Goal: Information Seeking & Learning: Learn about a topic

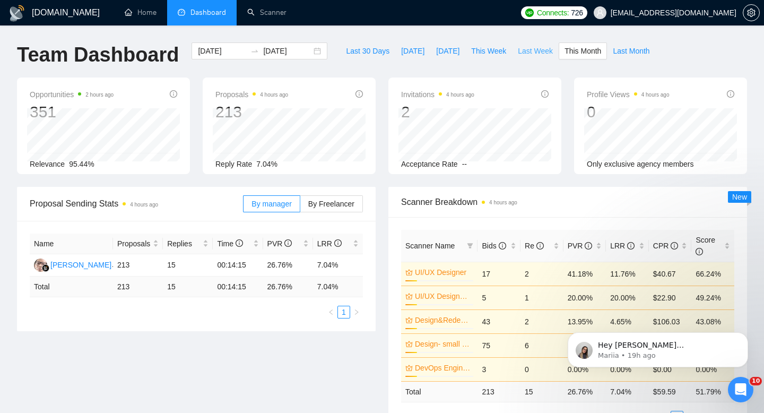
click at [520, 57] on button "Last Week" at bounding box center [535, 50] width 47 height 17
type input "[DATE]"
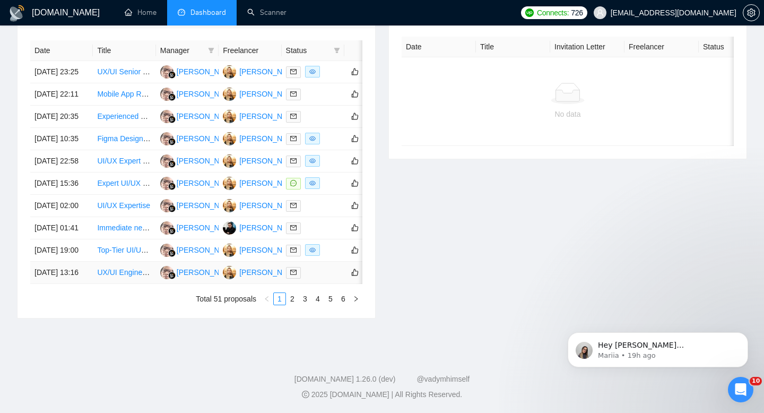
scroll to position [522, 0]
click at [292, 305] on link "2" at bounding box center [293, 299] width 12 height 12
click at [116, 209] on link "Long-Term UX Designer (Wireframes, IA, Design Systems)" at bounding box center [194, 205] width 194 height 8
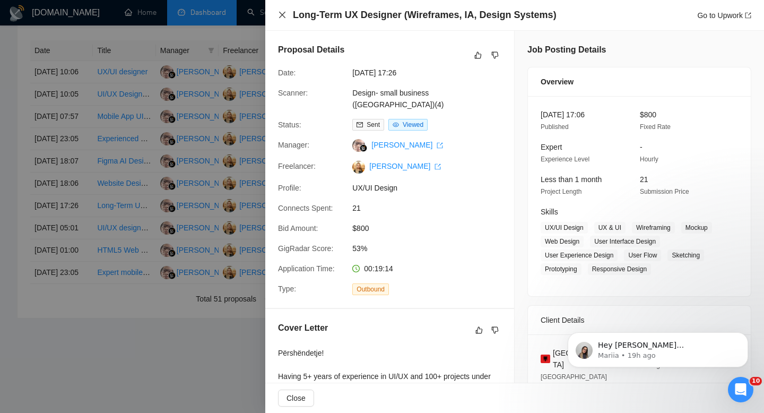
click at [284, 16] on icon "close" at bounding box center [282, 15] width 8 height 8
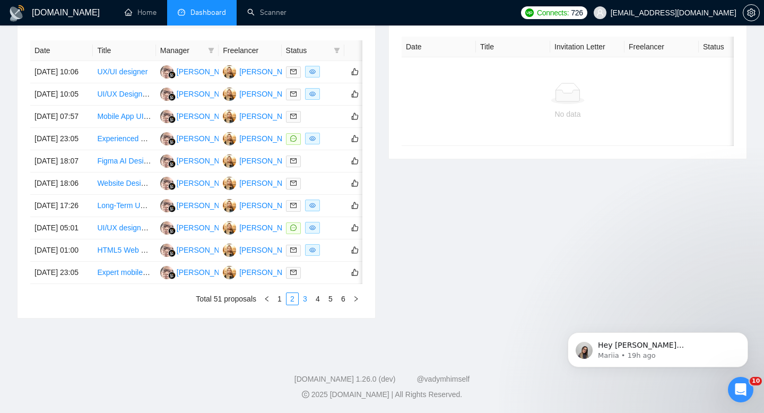
click at [306, 305] on link "3" at bounding box center [305, 299] width 12 height 12
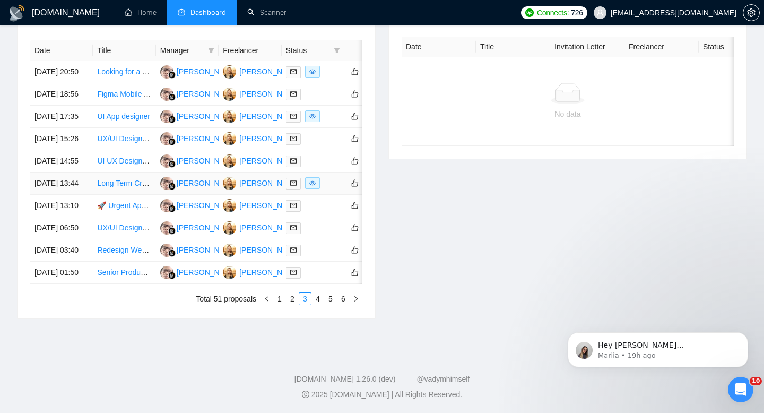
click at [113, 179] on link "Long Term Creative UI/UX Designer - Weekly payment" at bounding box center [187, 183] width 180 height 8
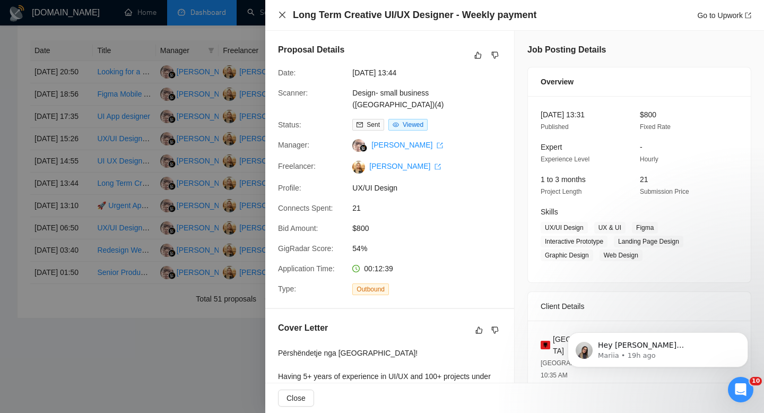
click at [280, 13] on icon "close" at bounding box center [282, 15] width 8 height 8
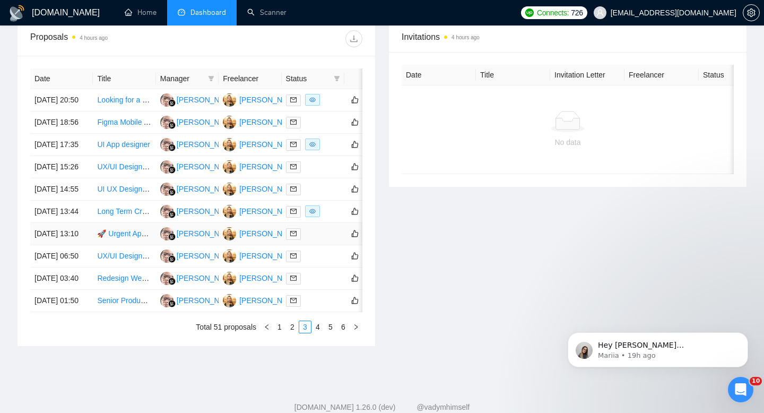
scroll to position [424, 0]
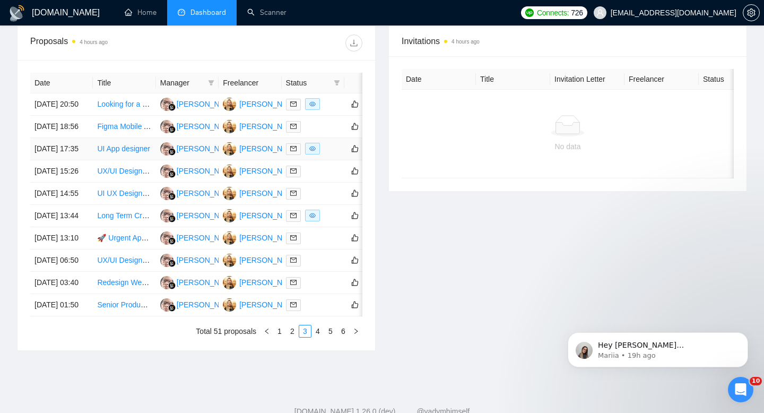
click at [99, 160] on td "UI App designer" at bounding box center [124, 149] width 63 height 22
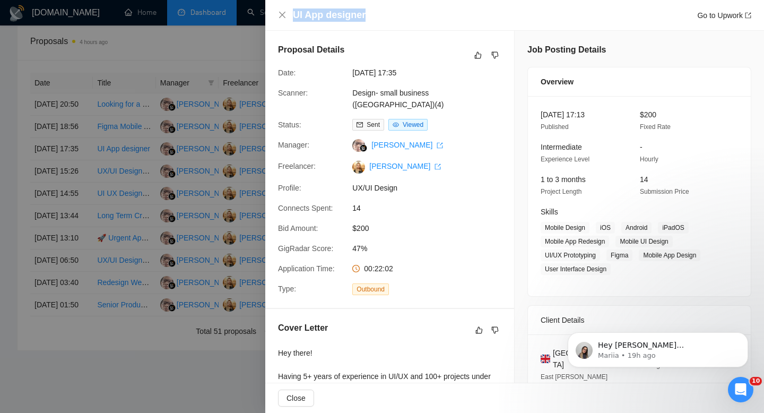
drag, startPoint x: 365, startPoint y: 13, endPoint x: 294, endPoint y: 11, distance: 70.6
click at [294, 11] on div "UI App designer Go to Upwork" at bounding box center [522, 14] width 459 height 13
copy h4 "UI App designer"
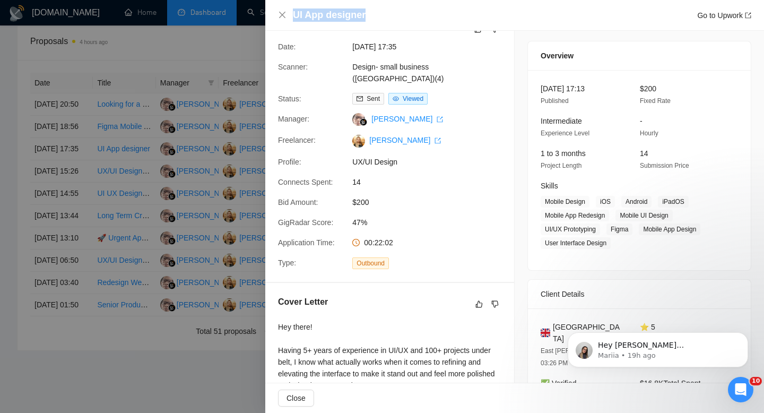
scroll to position [0, 0]
